Goal: Subscribe to service/newsletter

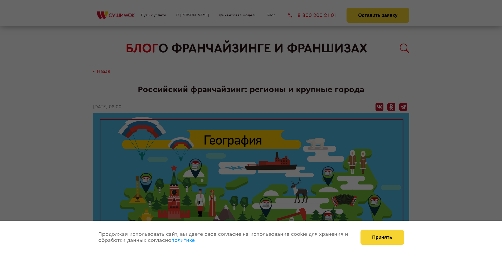
scroll to position [580, 0]
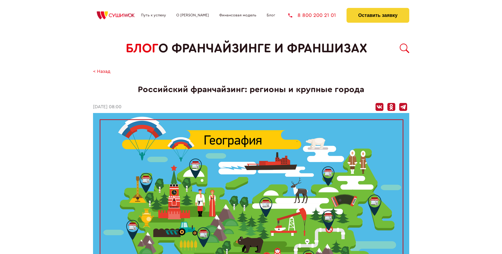
scroll to position [580, 0]
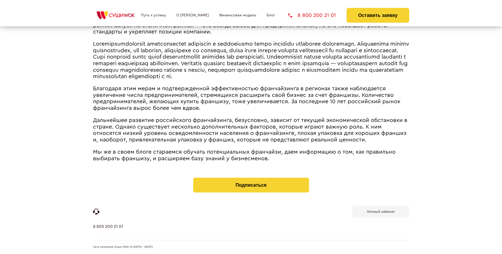
click at [381, 211] on b "Личный кабинет" at bounding box center [381, 211] width 28 height 3
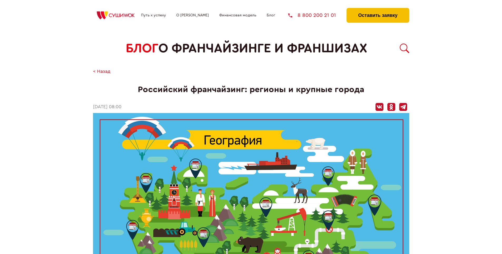
click at [378, 9] on button "Оставить заявку" at bounding box center [378, 15] width 63 height 15
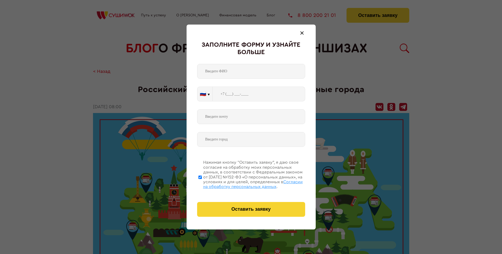
click at [244, 183] on span "Согласии на обработку персональных данных" at bounding box center [253, 184] width 100 height 9
click at [202, 183] on input "Нажимая кнопку “Оставить заявку”, я даю свое согласие на обработку моих персона…" at bounding box center [200, 177] width 3 height 42
checkbox input "false"
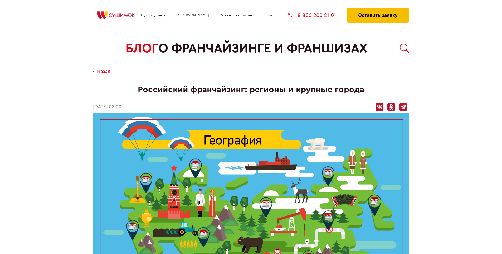
click at [378, 9] on button "Оставить заявку" at bounding box center [378, 15] width 63 height 15
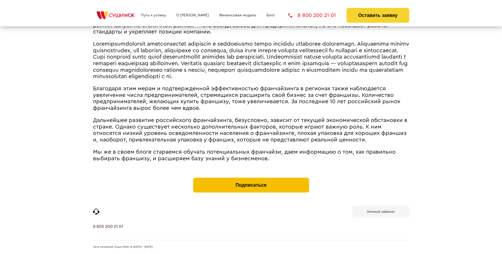
click at [251, 179] on button "Подписаться" at bounding box center [251, 184] width 116 height 15
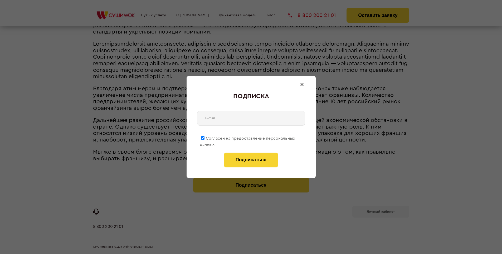
click at [248, 137] on span "Согласен на предоставление персональных данных" at bounding box center [247, 141] width 95 height 10
click at [205, 137] on input "Согласен на предоставление персональных данных" at bounding box center [202, 137] width 3 height 3
checkbox input "false"
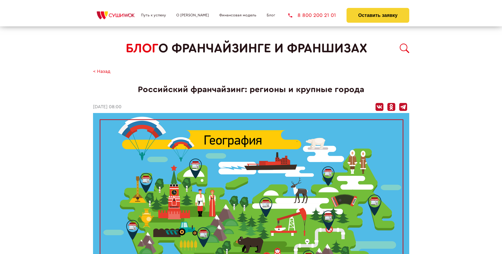
scroll to position [580, 0]
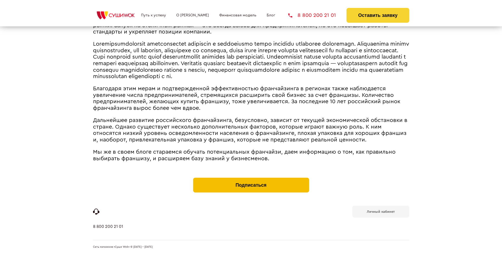
click at [251, 179] on button "Подписаться" at bounding box center [251, 184] width 116 height 15
